Goal: Task Accomplishment & Management: Manage account settings

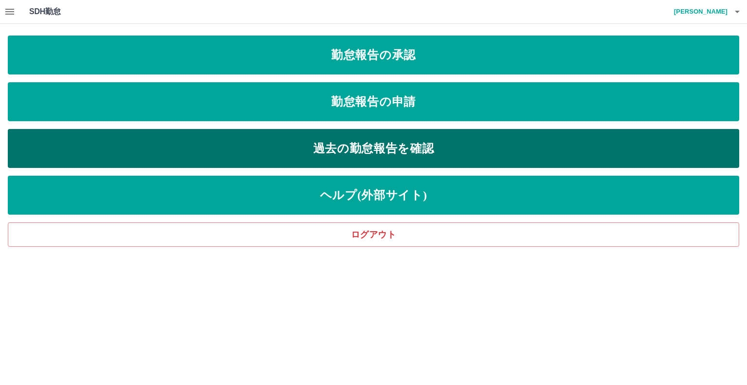
click at [407, 151] on link "過去の勤怠報告を確認" at bounding box center [373, 148] width 731 height 39
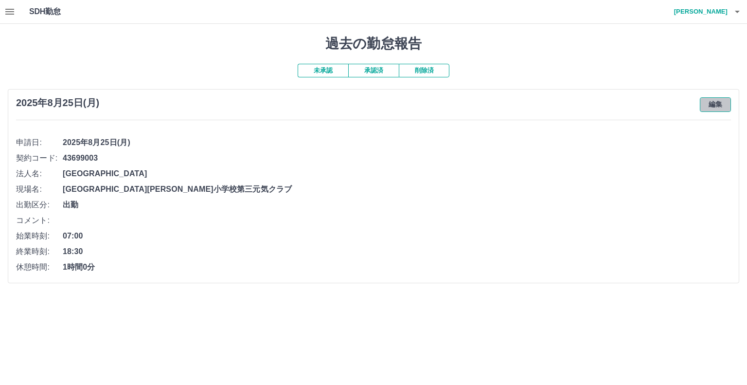
click at [714, 105] on button "編集" at bounding box center [715, 104] width 31 height 15
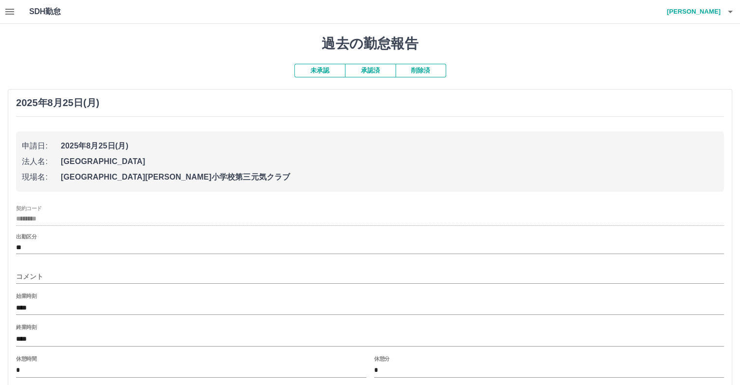
scroll to position [78, 0]
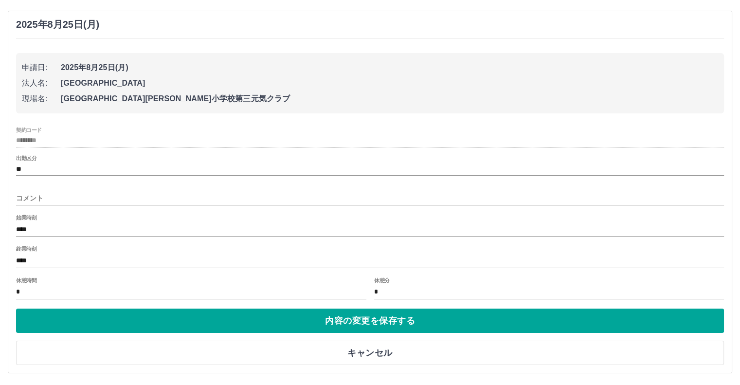
drag, startPoint x: 372, startPoint y: 322, endPoint x: 392, endPoint y: 302, distance: 28.2
click at [373, 321] on button "内容の変更を保存する" at bounding box center [370, 320] width 708 height 24
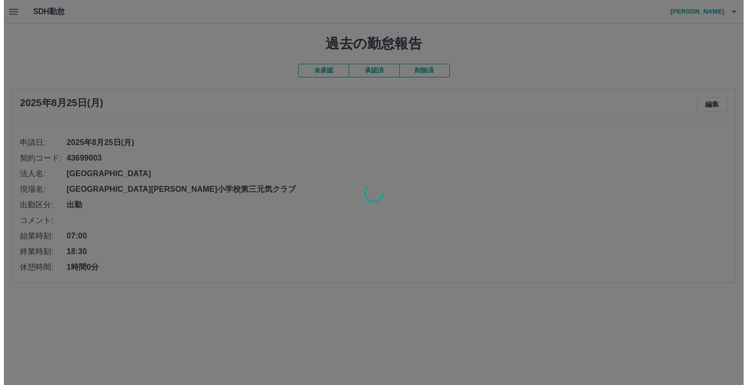
scroll to position [0, 0]
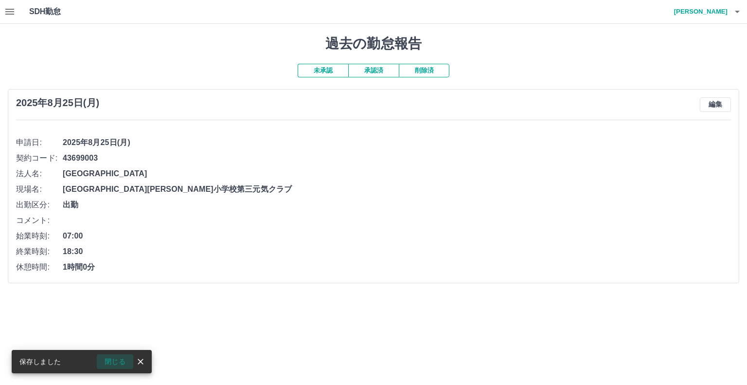
click at [115, 361] on button "閉じる" at bounding box center [115, 361] width 36 height 15
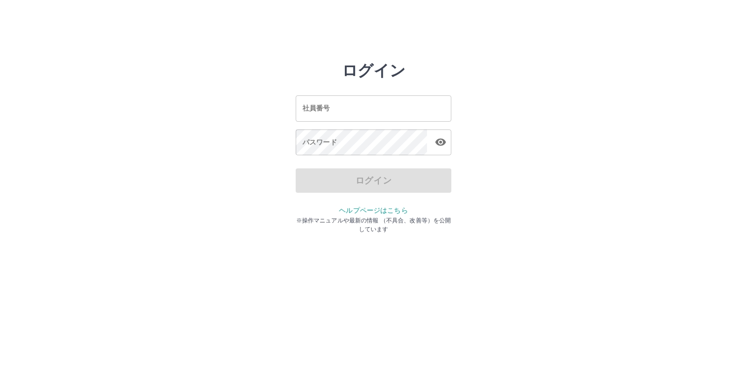
drag, startPoint x: 501, startPoint y: 53, endPoint x: 446, endPoint y: 79, distance: 60.9
click at [500, 53] on html "ログイン 社員番号 社員番号 パスワード パスワード ログイン ヘルプページはこちら ※操作マニュアルや最新の情報 （不具合、改善等）を公開しています" at bounding box center [373, 108] width 747 height 217
click at [317, 106] on input "社員番号" at bounding box center [374, 108] width 156 height 26
type input "*******"
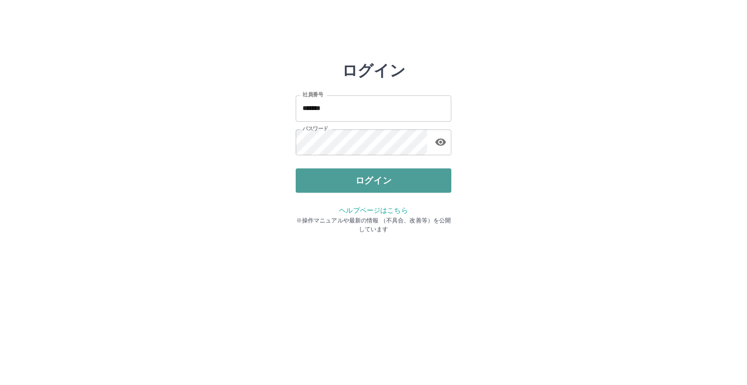
click at [366, 178] on button "ログイン" at bounding box center [374, 180] width 156 height 24
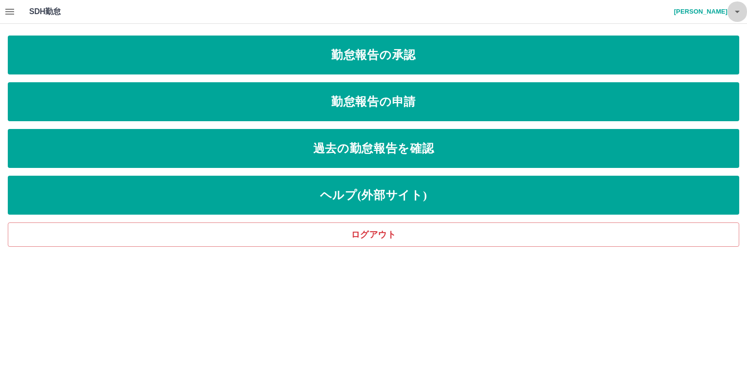
click at [735, 11] on icon "button" at bounding box center [737, 12] width 5 height 2
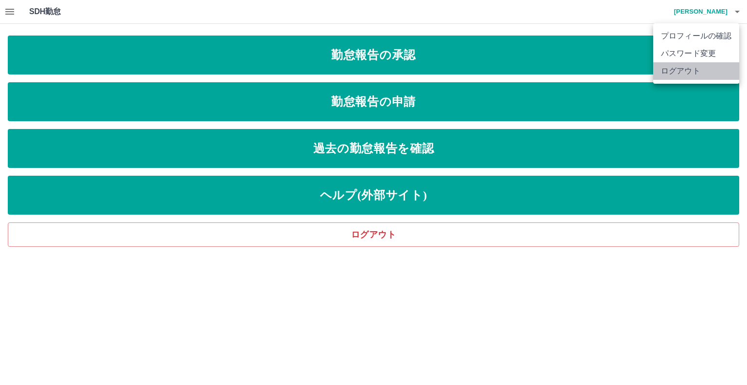
click at [684, 65] on li "ログアウト" at bounding box center [696, 71] width 86 height 18
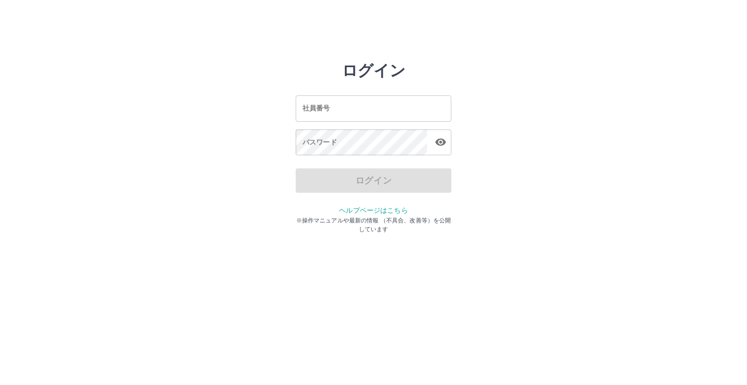
click at [606, 71] on div "ログイン 社員番号 社員番号 パスワード パスワード ログイン ヘルプページはこちら ※操作マニュアルや最新の情報 （不具合、改善等）を公開しています" at bounding box center [374, 139] width 584 height 156
